Goal: Transaction & Acquisition: Register for event/course

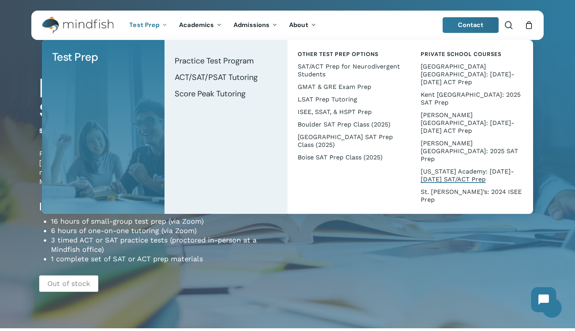
click at [442, 168] on span "[US_STATE] Academy: [DATE]-[DATE] SAT/ACT Prep" at bounding box center [467, 175] width 93 height 15
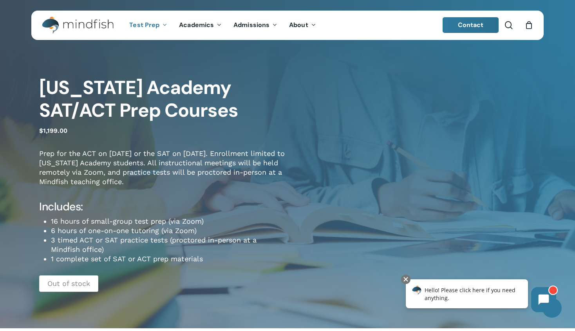
click at [236, 191] on p "Prep for the ACT on [DATE] or the SAT on [DATE]. Enrollment limited to [US_STAT…" at bounding box center [163, 173] width 248 height 48
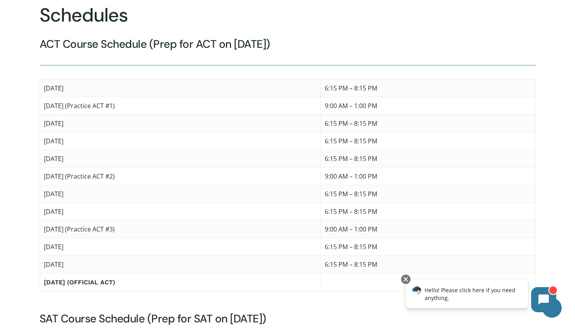
scroll to position [574, 0]
